Goal: Information Seeking & Learning: Learn about a topic

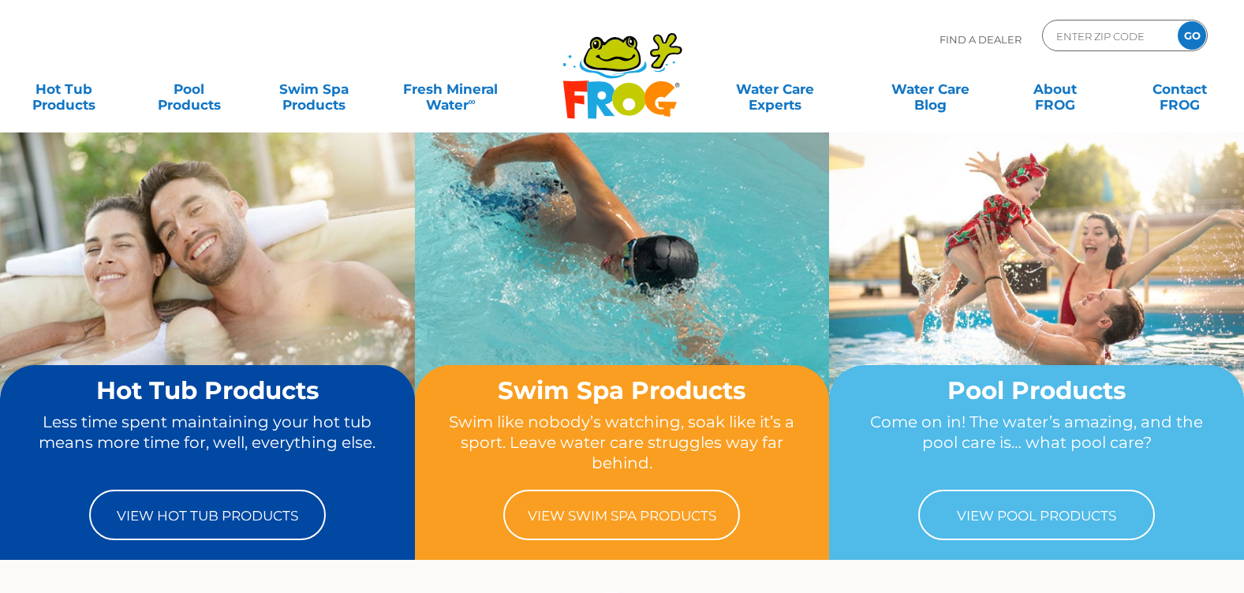
scroll to position [79, 0]
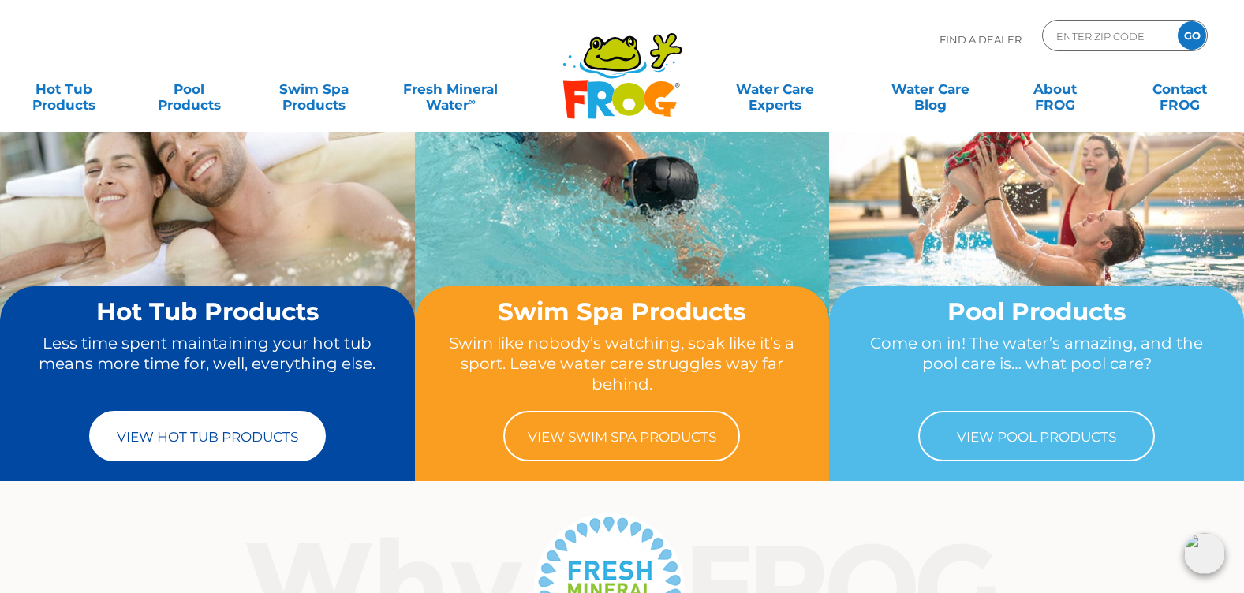
click at [199, 435] on link "View Hot Tub Products" at bounding box center [207, 436] width 237 height 50
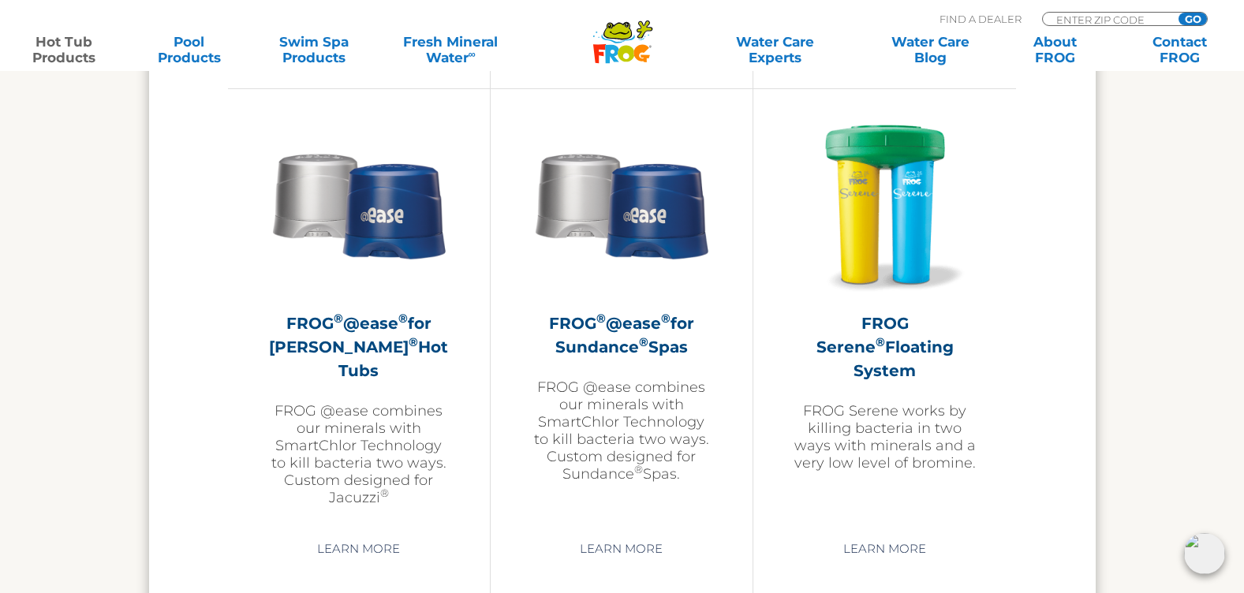
scroll to position [2839, 0]
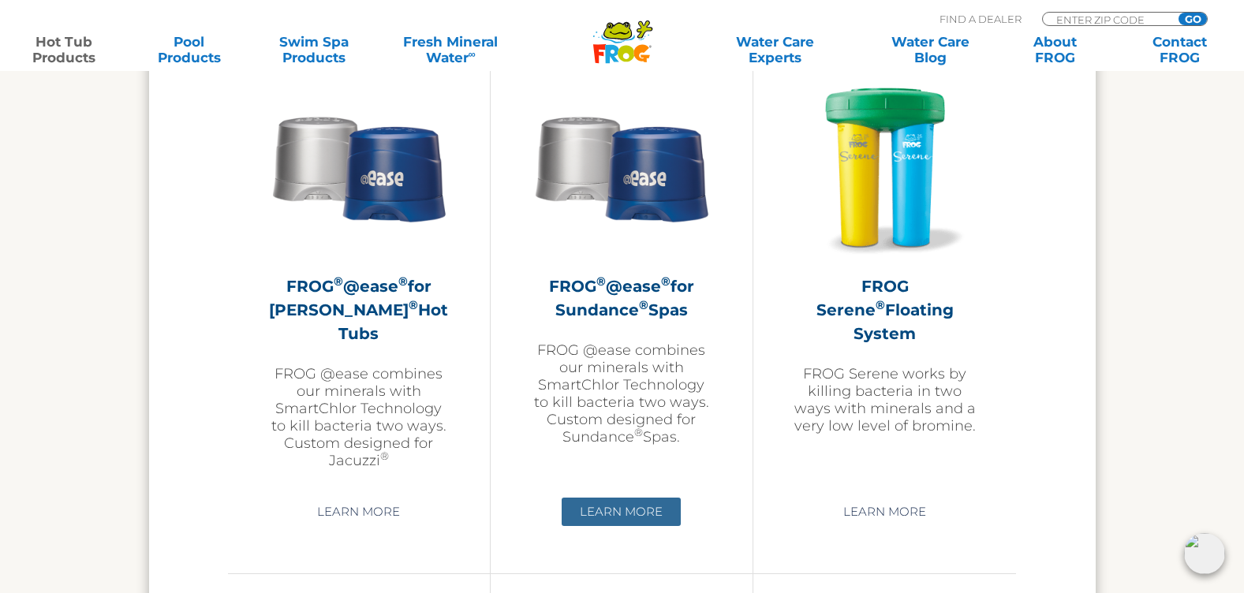
click at [644, 510] on link "Learn More" at bounding box center [621, 512] width 119 height 28
